Goal: Navigation & Orientation: Go to known website

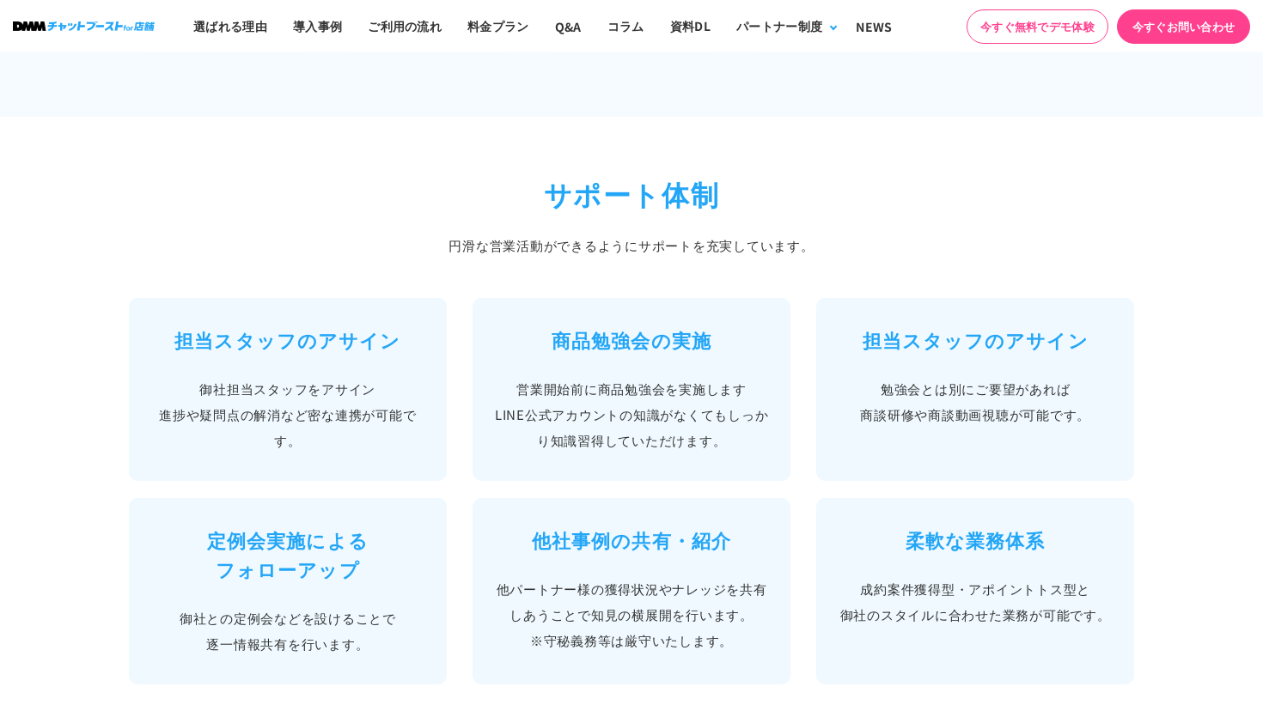
scroll to position [1439, 0]
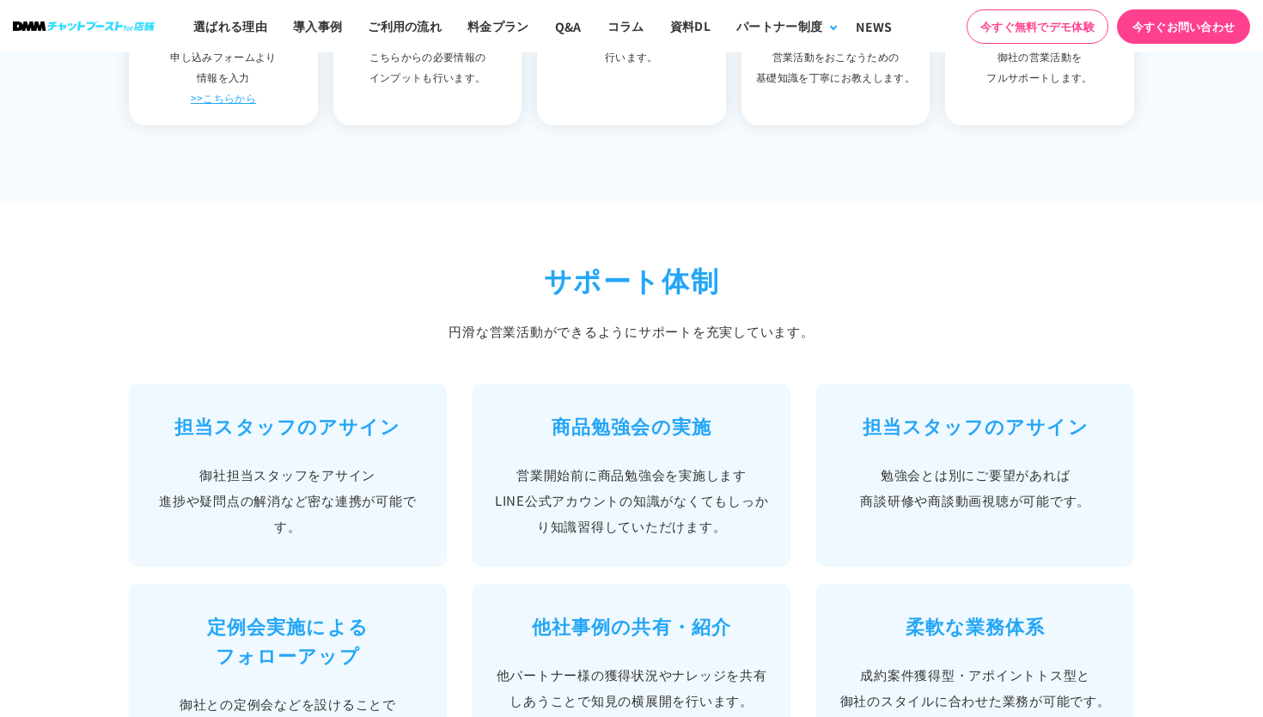
click at [52, 22] on img at bounding box center [84, 25] width 142 height 9
